Goal: Information Seeking & Learning: Learn about a topic

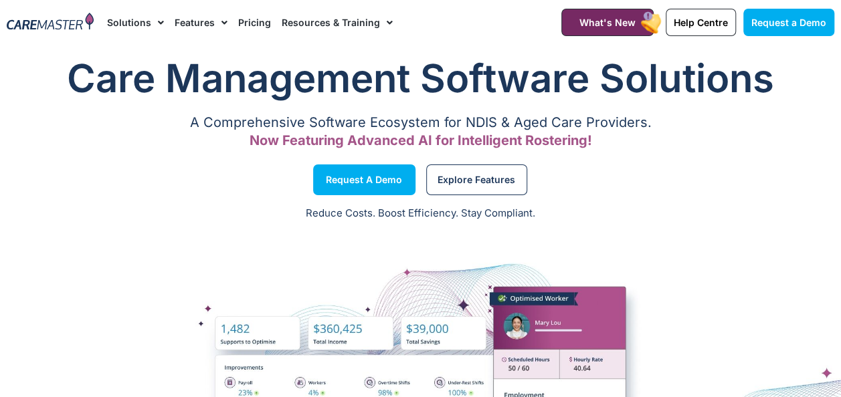
click at [306, 22] on link "Resources & Training" at bounding box center [337, 22] width 111 height 45
click at [330, 19] on link "Resources & Training" at bounding box center [337, 22] width 111 height 45
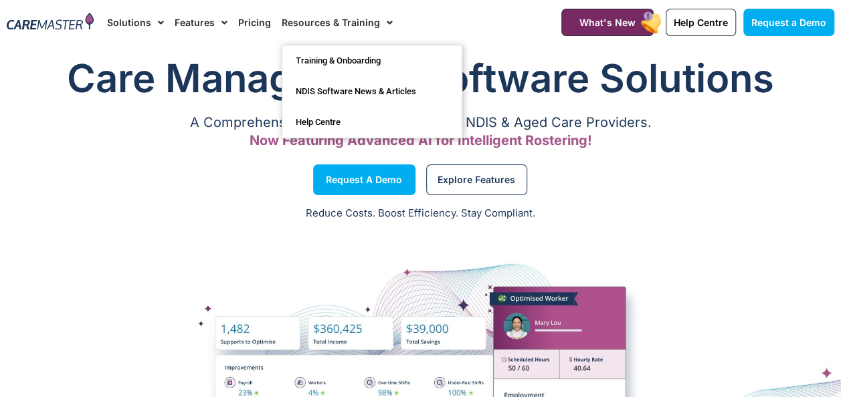
click at [245, 17] on link "Pricing" at bounding box center [254, 22] width 33 height 45
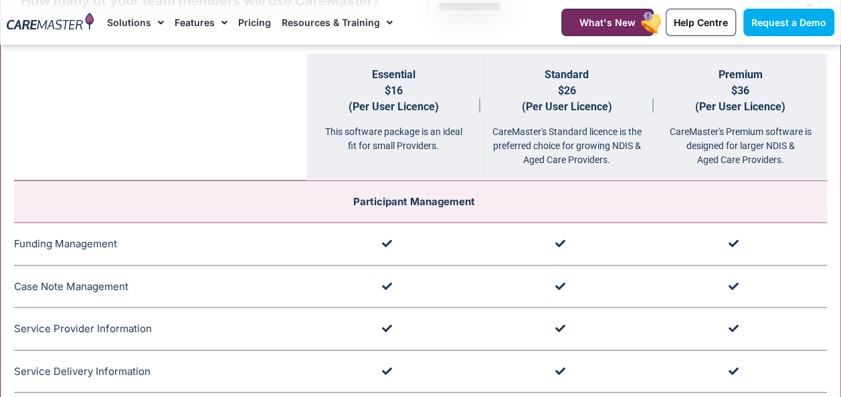
scroll to position [1338, 0]
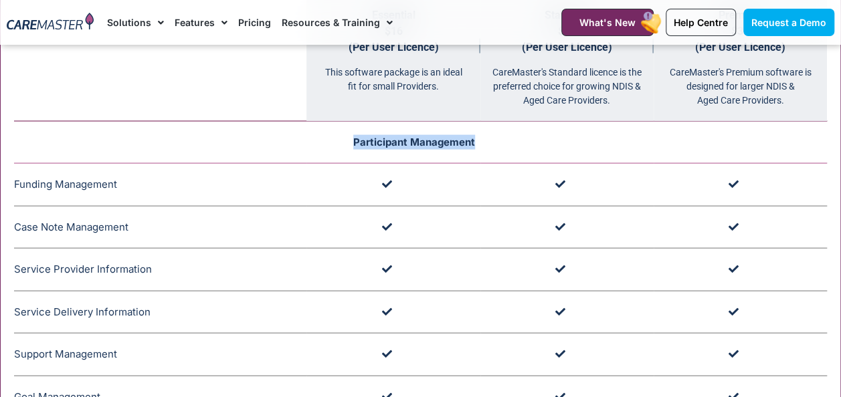
drag, startPoint x: 236, startPoint y: 132, endPoint x: 510, endPoint y: 142, distance: 274.5
click at [510, 142] on td "Participant Management" at bounding box center [420, 143] width 813 height 42
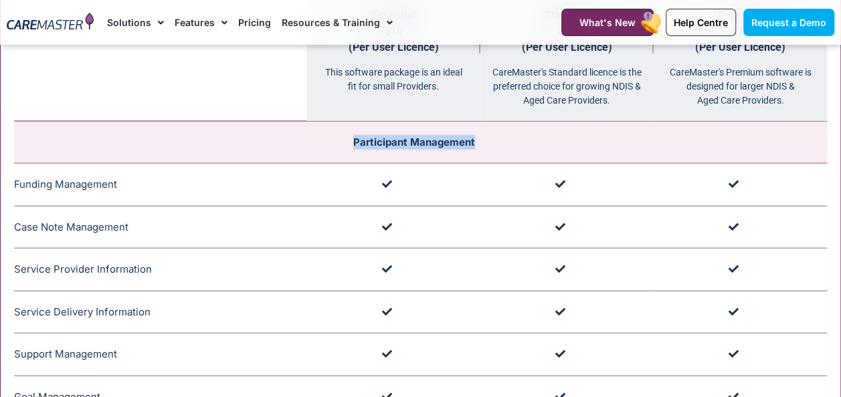
copy span "Participant Management"
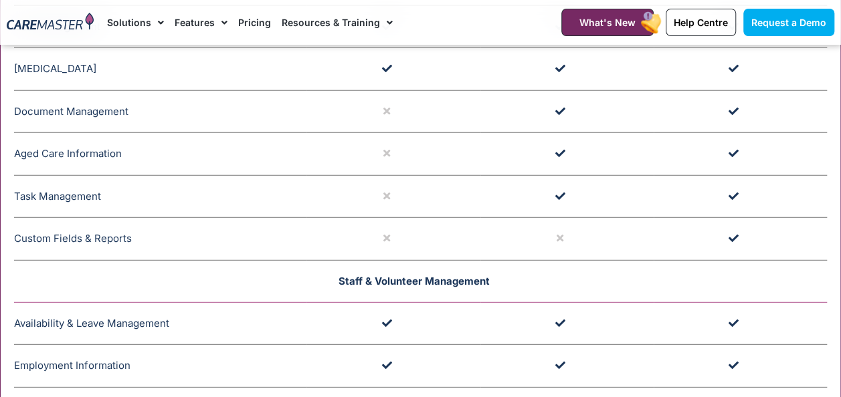
scroll to position [1873, 0]
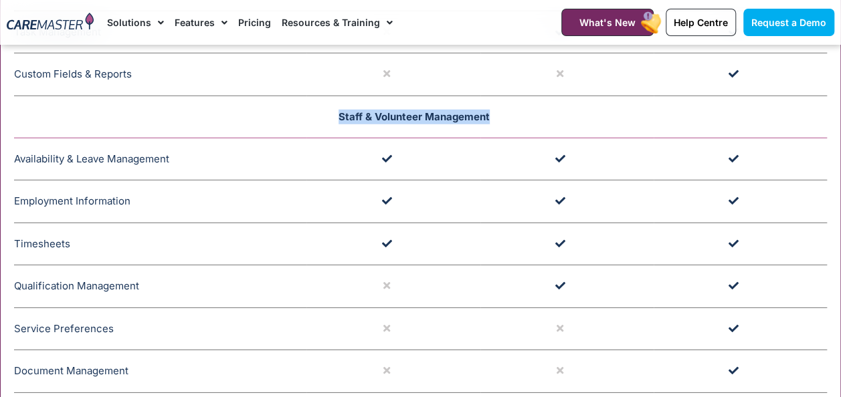
drag, startPoint x: 332, startPoint y: 112, endPoint x: 512, endPoint y: 107, distance: 180.0
click at [512, 107] on td "Staff & Volunteer Management" at bounding box center [420, 117] width 813 height 42
copy span "Staff & Volunteer Management"
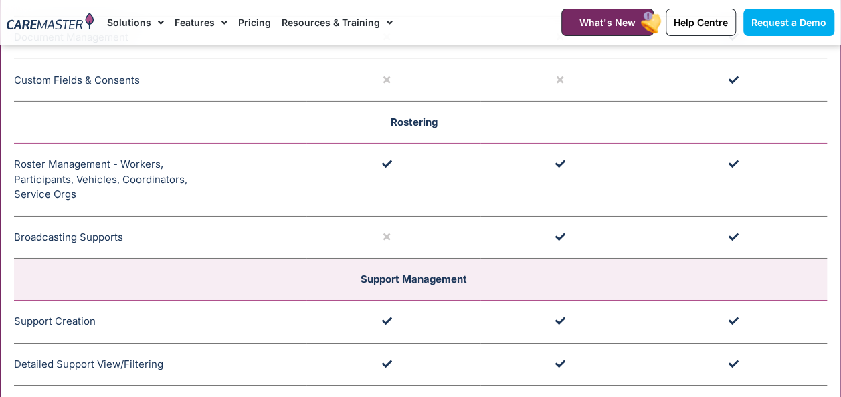
scroll to position [2208, 0]
drag, startPoint x: 425, startPoint y: 116, endPoint x: 454, endPoint y: 118, distance: 28.2
click at [454, 118] on td "Rostering" at bounding box center [420, 122] width 813 height 42
copy span "Rostering"
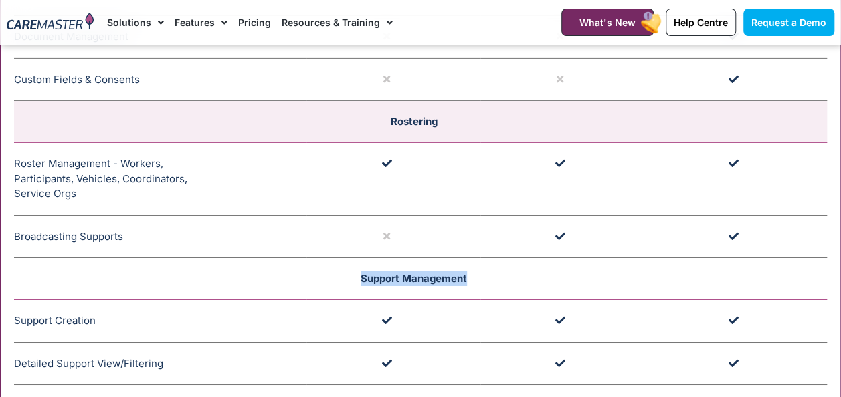
drag, startPoint x: 347, startPoint y: 274, endPoint x: 514, endPoint y: 288, distance: 167.2
click at [514, 288] on td "Support Management" at bounding box center [420, 279] width 813 height 42
copy span "Support Management"
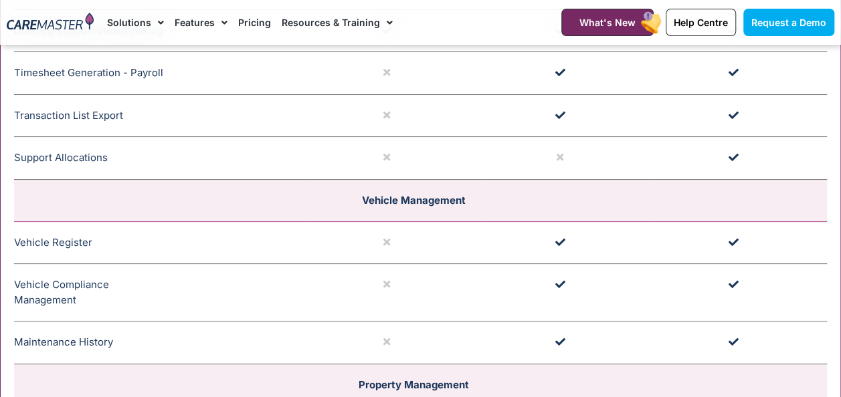
scroll to position [2609, 0]
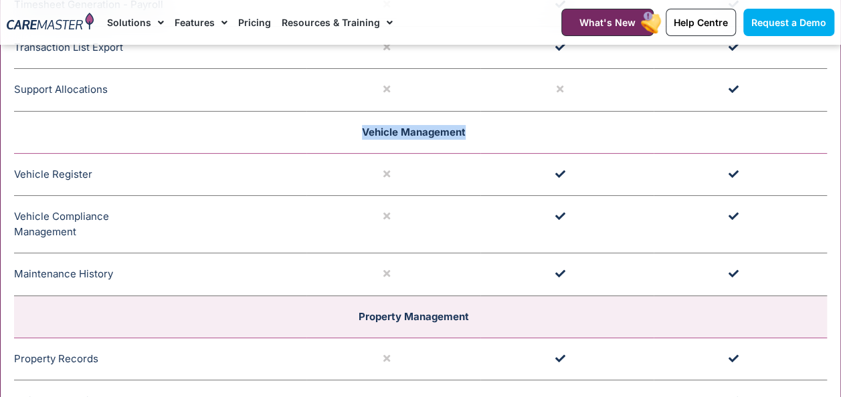
drag, startPoint x: 356, startPoint y: 128, endPoint x: 507, endPoint y: 136, distance: 151.4
click at [507, 136] on td "Vehicle Management" at bounding box center [420, 132] width 813 height 42
copy span "Vehicle Management"
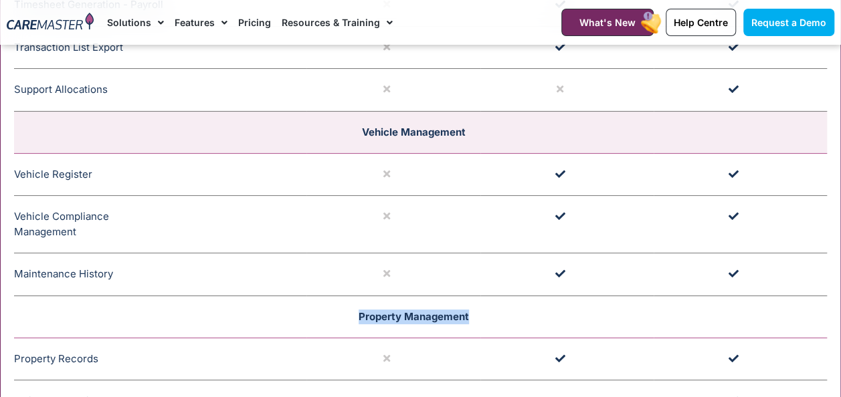
drag, startPoint x: 352, startPoint y: 301, endPoint x: 527, endPoint y: 300, distance: 175.3
click at [527, 300] on td "Property Management" at bounding box center [420, 317] width 813 height 42
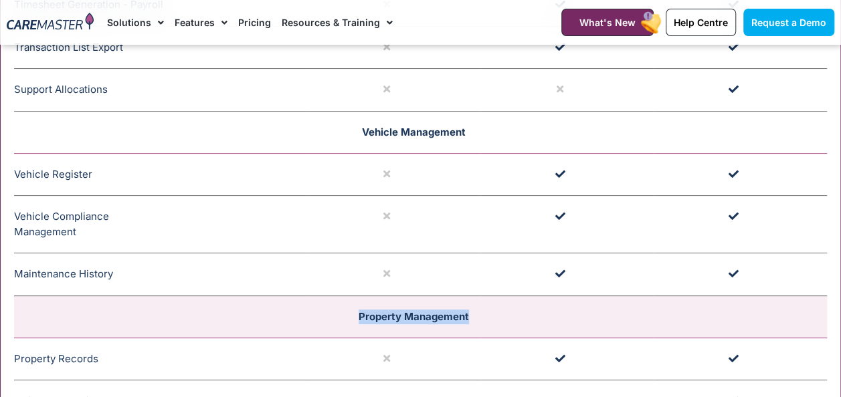
copy span "Property Management"
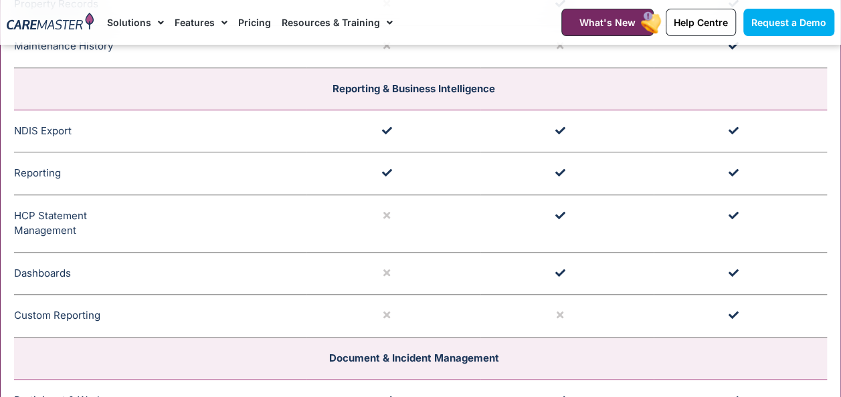
scroll to position [2944, 0]
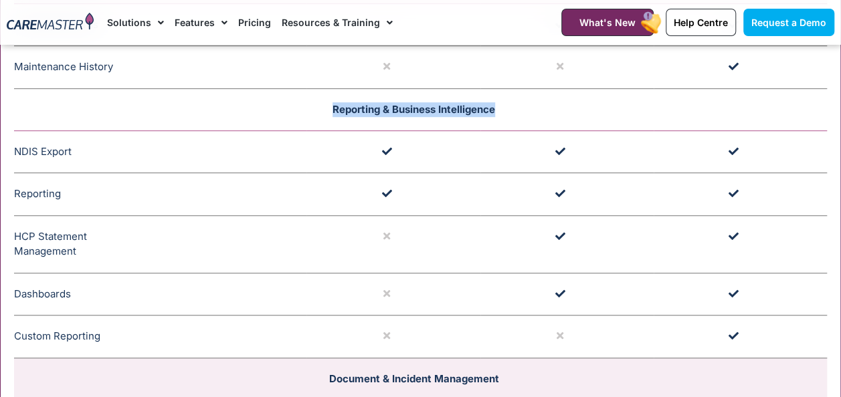
drag, startPoint x: 322, startPoint y: 98, endPoint x: 526, endPoint y: 95, distance: 204.7
click at [526, 95] on td "Reporting & Business Intelligence" at bounding box center [420, 109] width 813 height 42
copy span "Reporting & Business Intelligence"
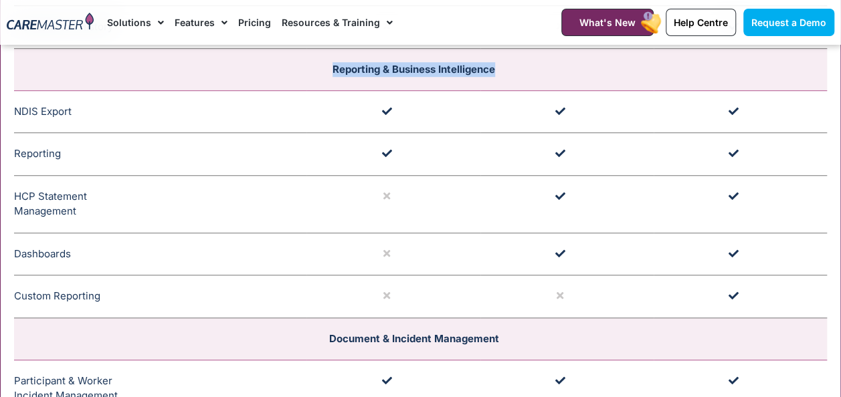
scroll to position [3010, 0]
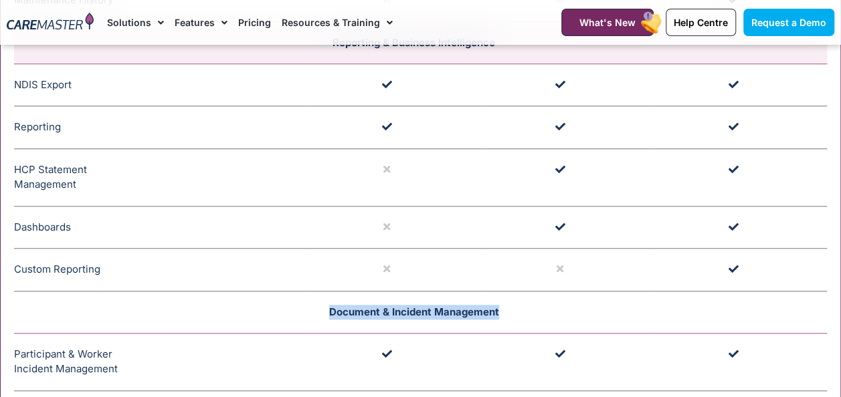
drag, startPoint x: 324, startPoint y: 295, endPoint x: 518, endPoint y: 309, distance: 195.2
click at [518, 309] on td "Document & Incident Management" at bounding box center [420, 312] width 813 height 42
copy span "Document & Incident Management"
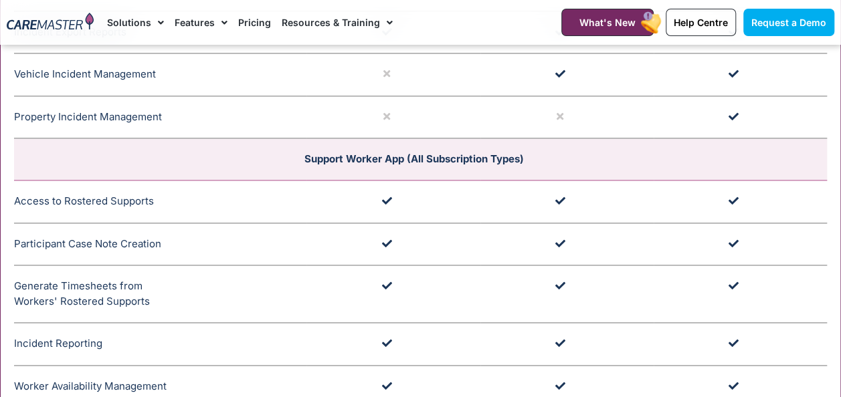
scroll to position [3412, 0]
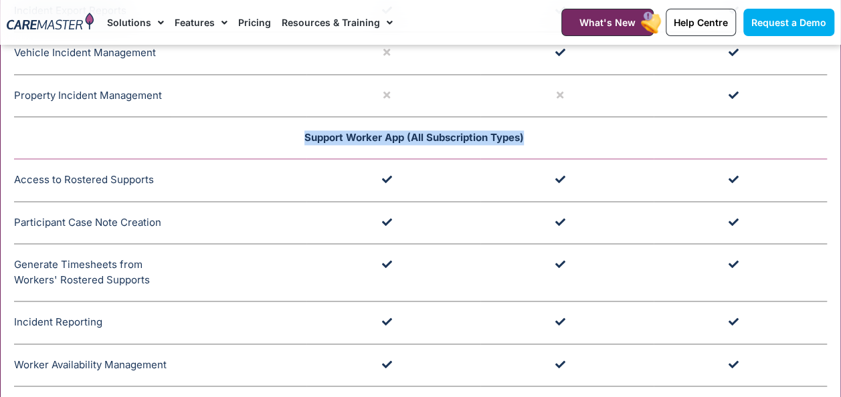
drag, startPoint x: 301, startPoint y: 130, endPoint x: 542, endPoint y: 124, distance: 240.9
click at [542, 124] on td "Support Worker App (All Subscription Types)" at bounding box center [420, 138] width 813 height 42
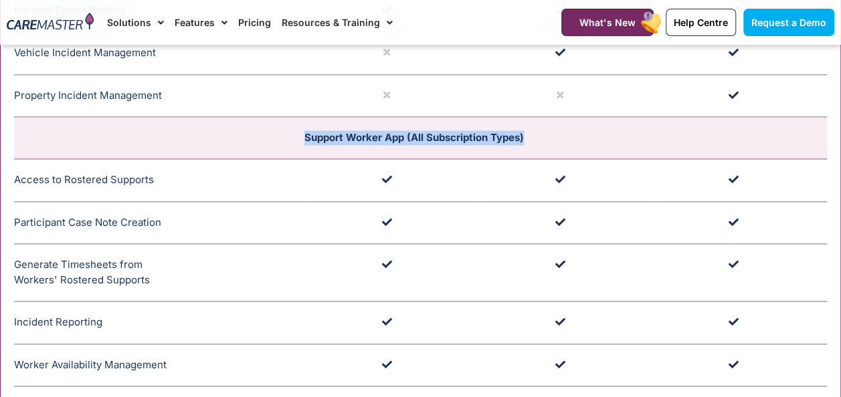
copy span "Support Worker App (All Subscription Types)"
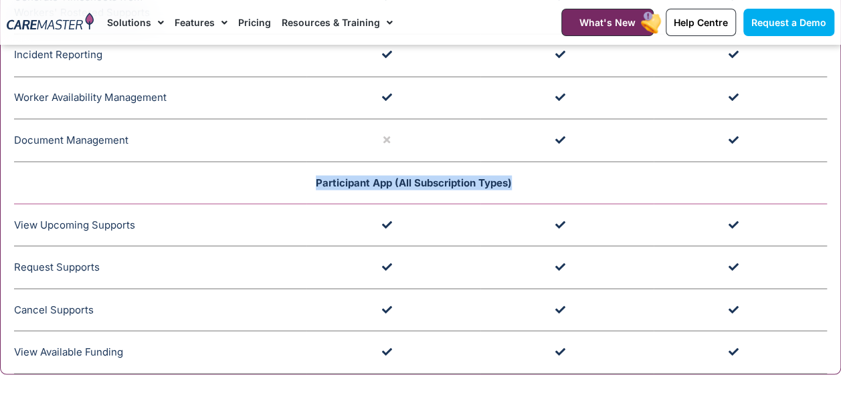
drag, startPoint x: 306, startPoint y: 175, endPoint x: 535, endPoint y: 163, distance: 229.1
click at [535, 163] on td "Participant App (All Subscription Types)" at bounding box center [420, 182] width 813 height 42
copy span "Participant App (All Subscription Types)"
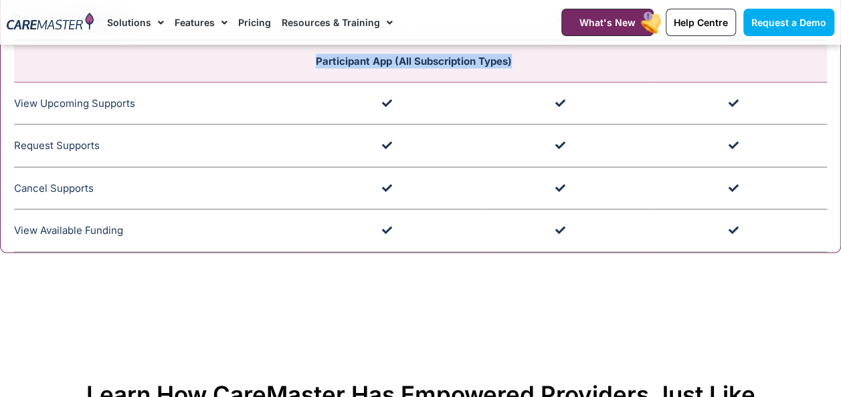
scroll to position [3746, 0]
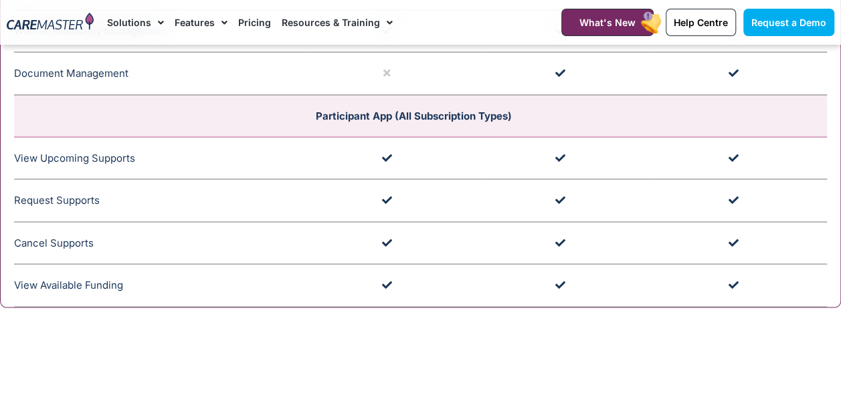
click at [411, 154] on td at bounding box center [392, 157] width 173 height 43
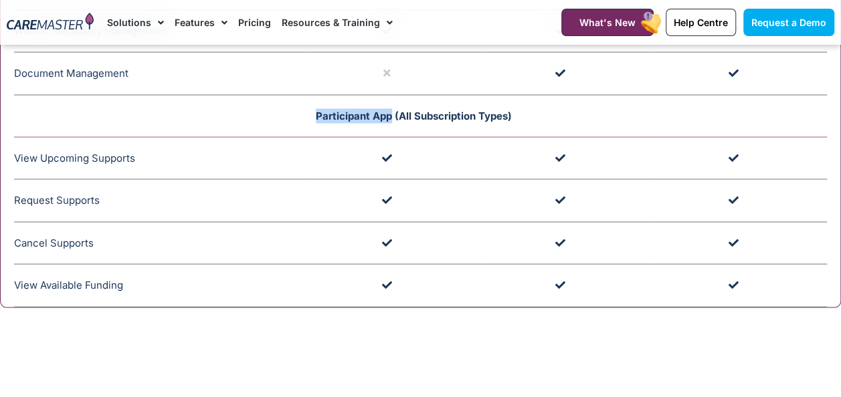
drag, startPoint x: 306, startPoint y: 100, endPoint x: 391, endPoint y: 104, distance: 85.0
click at [391, 104] on td "Participant App (All Subscription Types)" at bounding box center [420, 115] width 813 height 42
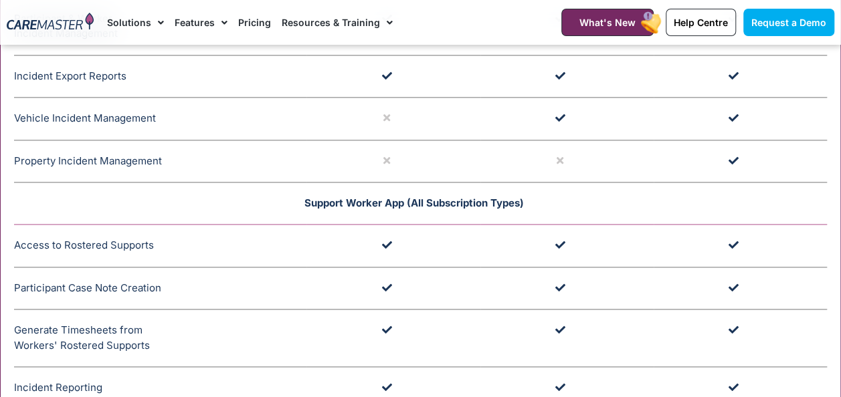
scroll to position [3345, 0]
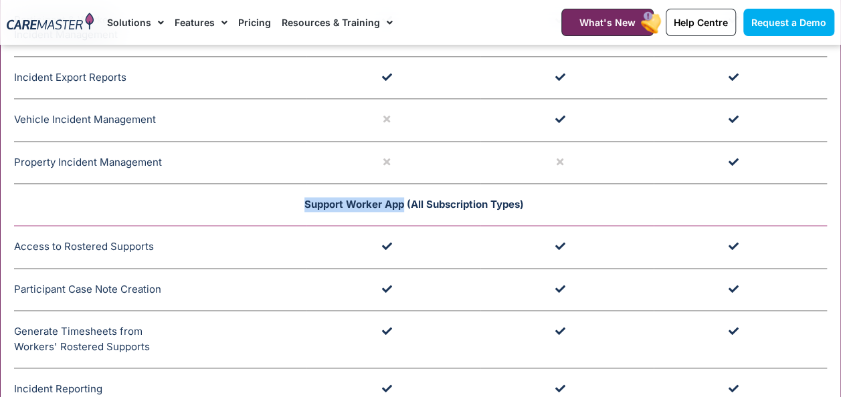
drag, startPoint x: 303, startPoint y: 183, endPoint x: 401, endPoint y: 197, distance: 99.3
click at [401, 197] on td "Support Worker App (All Subscription Types)" at bounding box center [420, 205] width 813 height 42
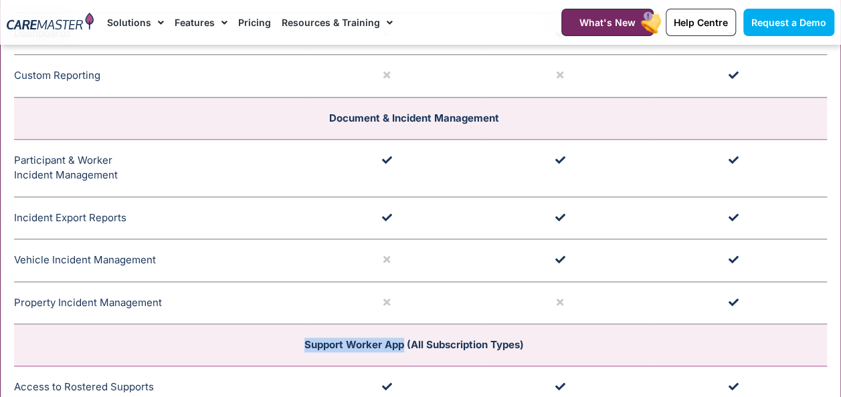
scroll to position [3010, 0]
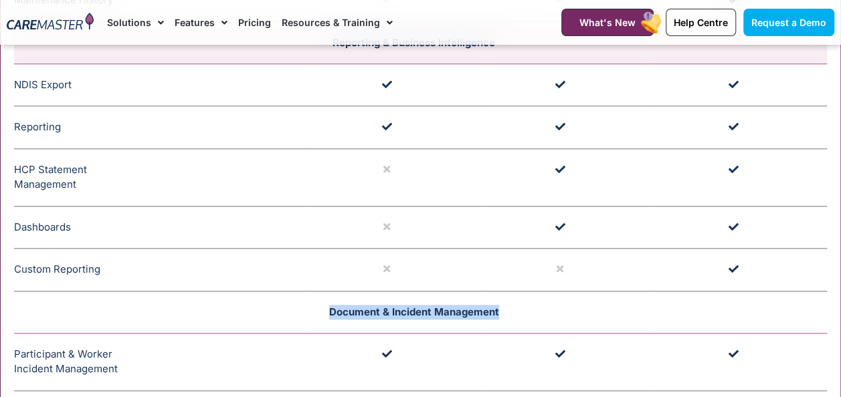
drag, startPoint x: 308, startPoint y: 300, endPoint x: 507, endPoint y: 303, distance: 198.7
click at [507, 303] on td "Document & Incident Management" at bounding box center [420, 312] width 813 height 42
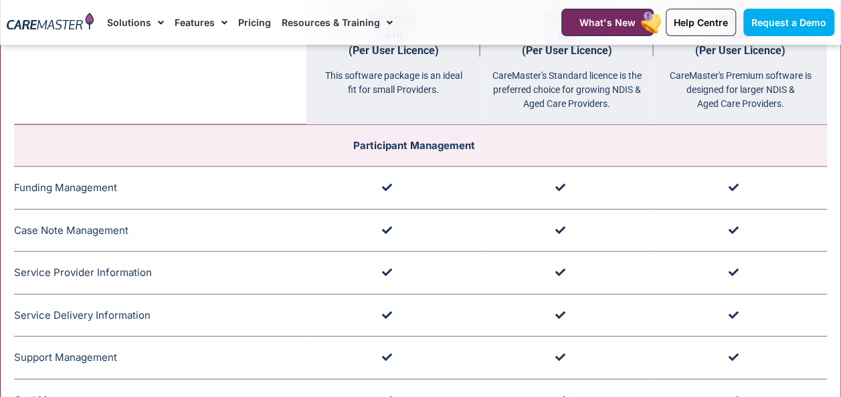
scroll to position [1271, 0]
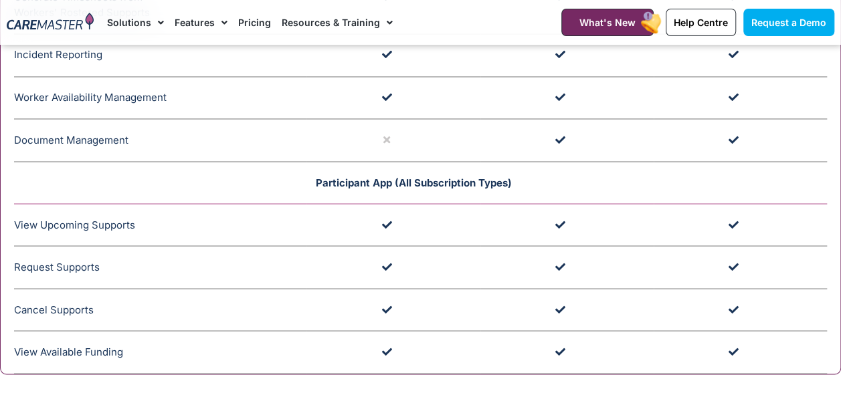
click at [449, 178] on td "Participant App (All Subscription Types)" at bounding box center [420, 182] width 813 height 42
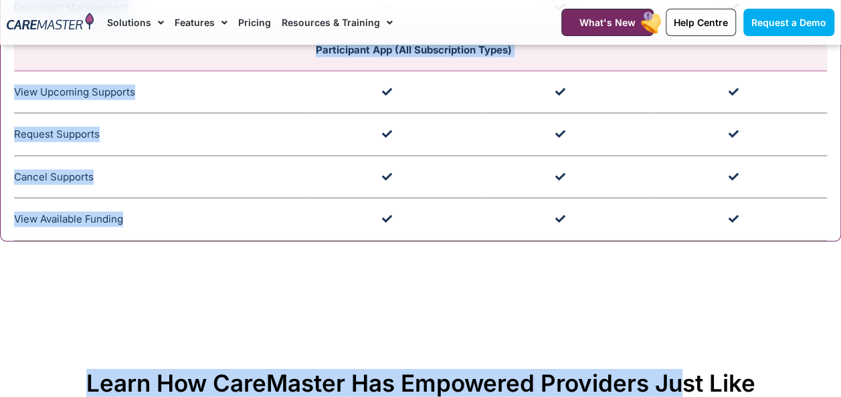
scroll to position [3880, 0]
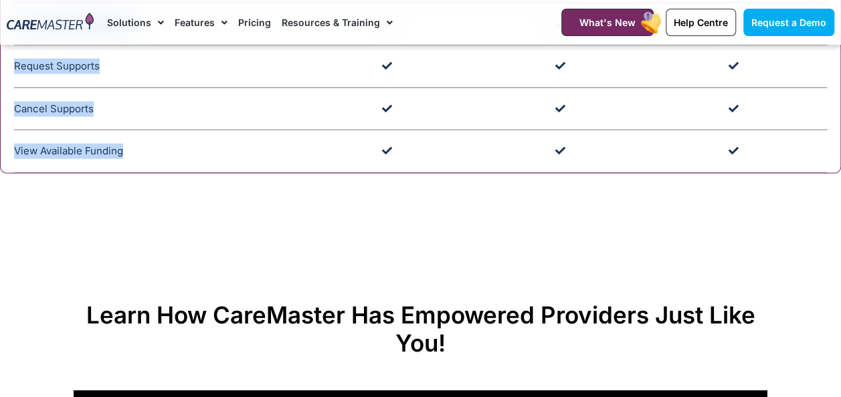
drag, startPoint x: 348, startPoint y: 197, endPoint x: 711, endPoint y: 157, distance: 365.5
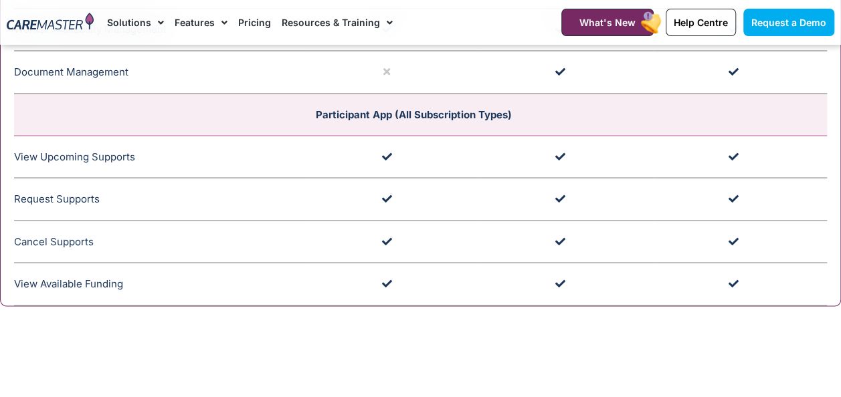
scroll to position [3613, 0]
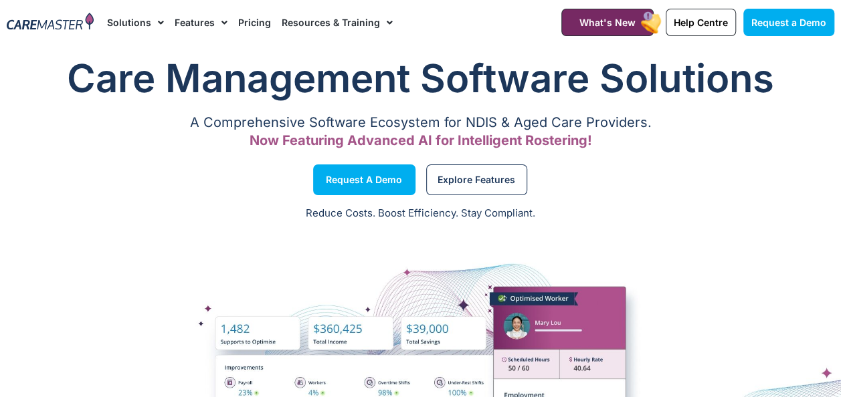
click at [242, 17] on link "Pricing" at bounding box center [254, 22] width 33 height 45
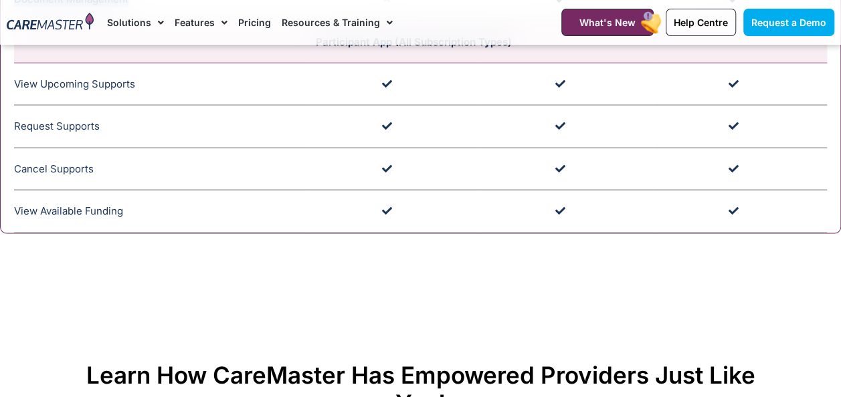
scroll to position [3916, 0]
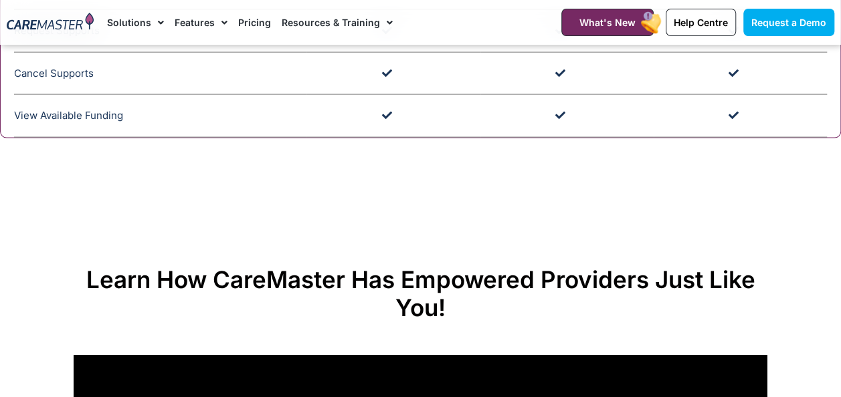
drag, startPoint x: 286, startPoint y: 194, endPoint x: 668, endPoint y: 124, distance: 387.7
copy table "Essential $16 (Per User Licence) This software package is an ideal fit for smal…"
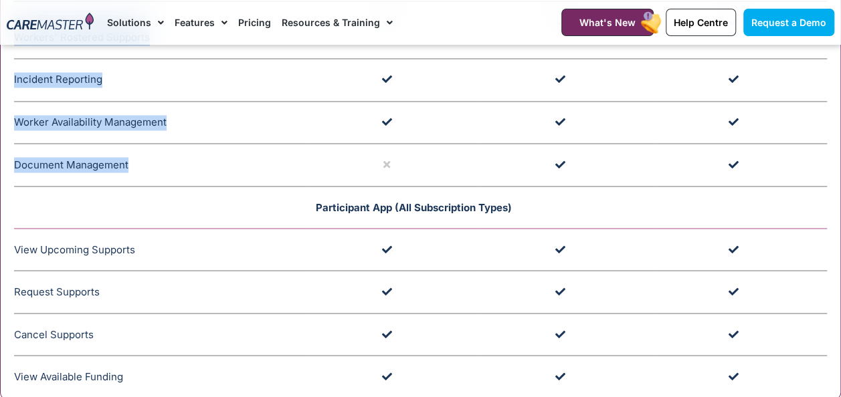
scroll to position [3648, 0]
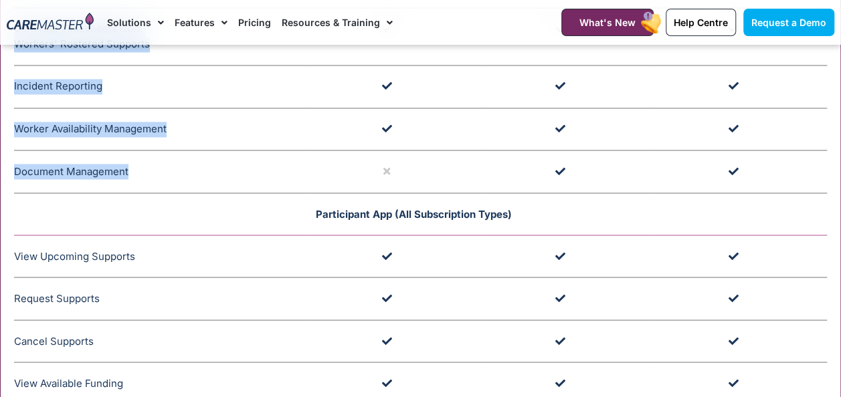
copy table "Essential $16 (Per User Licence) This software package is an ideal fit for smal…"
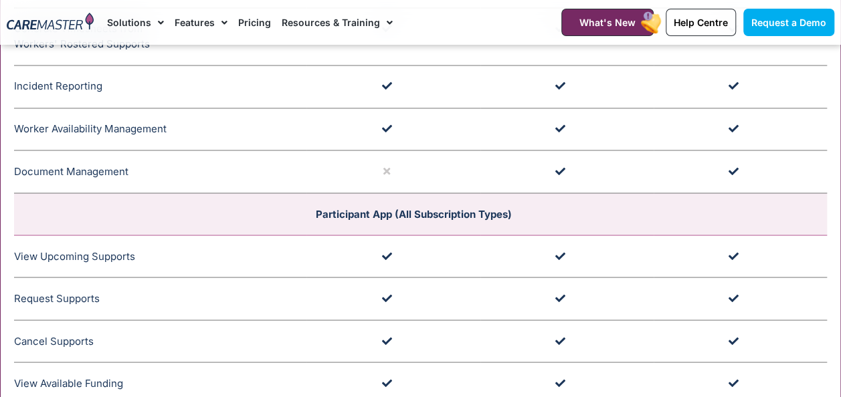
click at [379, 166] on td at bounding box center [392, 172] width 173 height 43
